Goal: Task Accomplishment & Management: Use online tool/utility

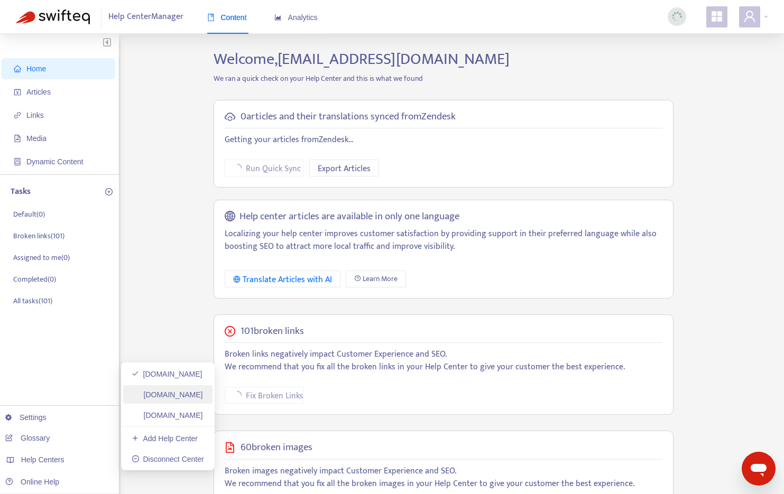
click at [152, 392] on link "[DOMAIN_NAME]" at bounding box center [167, 395] width 71 height 8
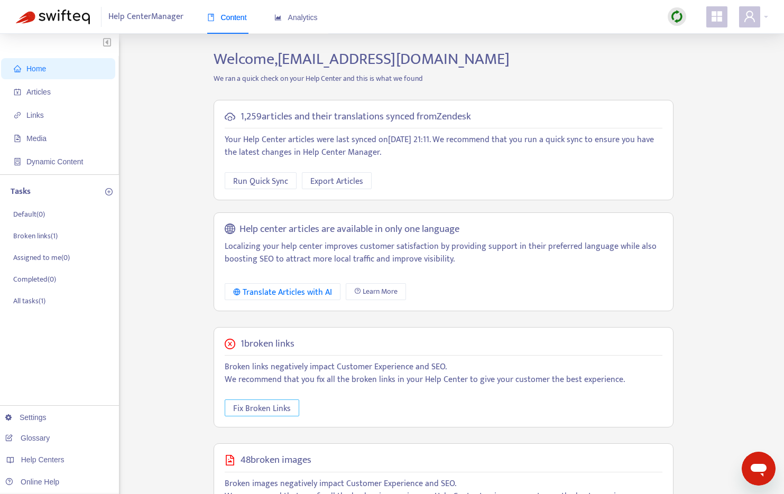
click at [261, 410] on span "Fix Broken Links" at bounding box center [262, 408] width 58 height 13
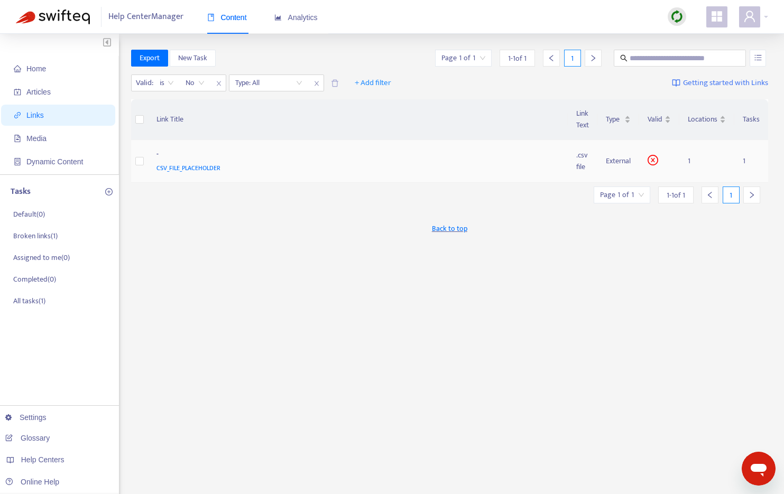
click at [185, 156] on div "-" at bounding box center [355, 156] width 399 height 14
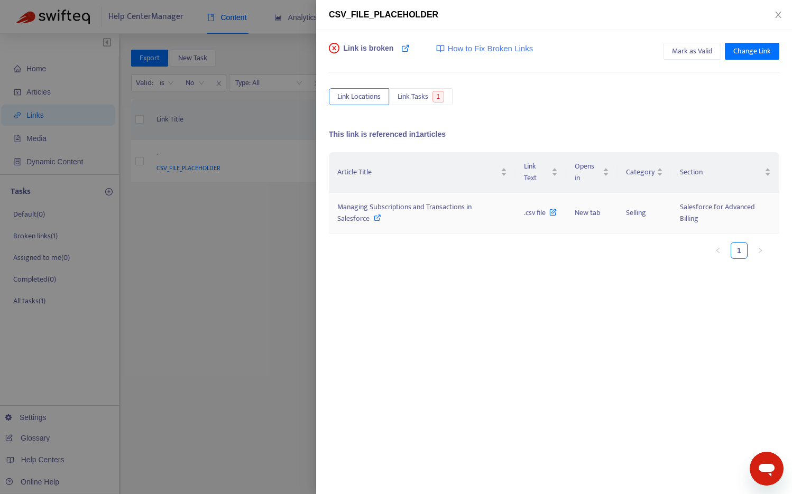
click at [410, 206] on span "Managing Subscriptions and Transactions in Salesforce" at bounding box center [404, 213] width 134 height 24
